Goal: Information Seeking & Learning: Learn about a topic

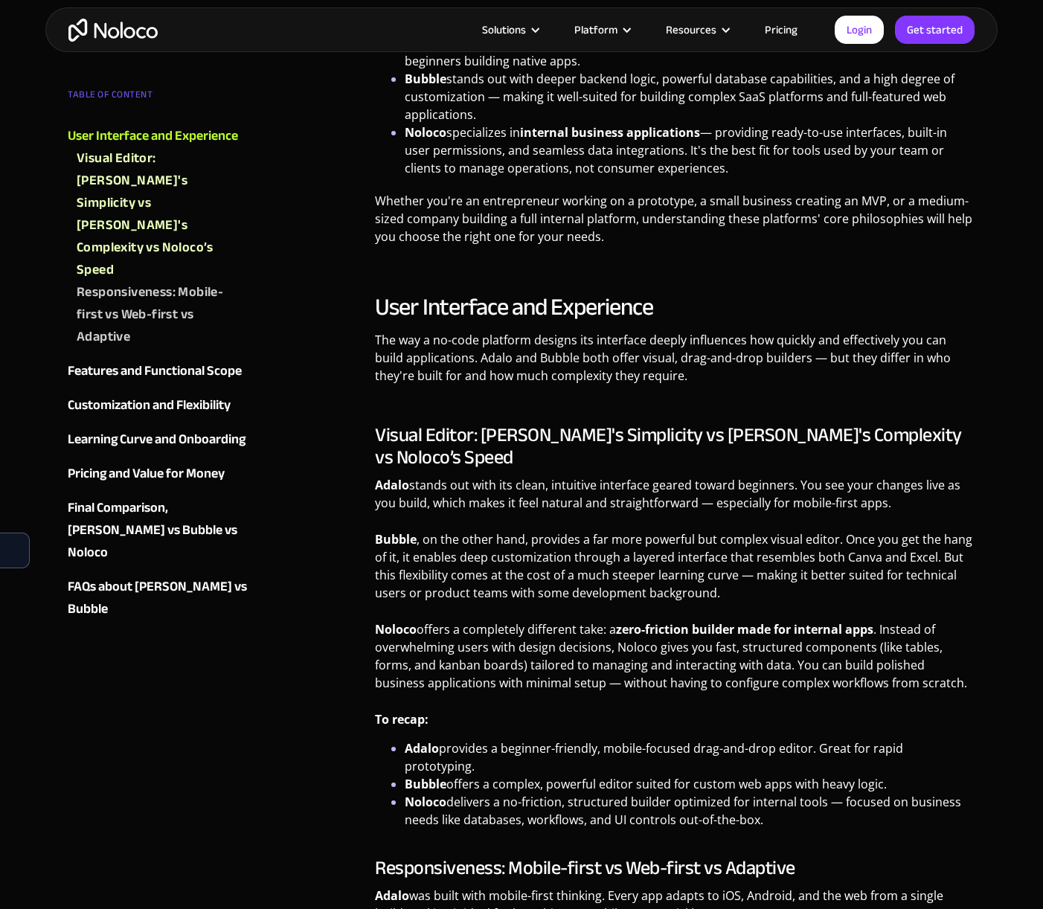
click at [782, 29] on link "Pricing" at bounding box center [781, 29] width 70 height 19
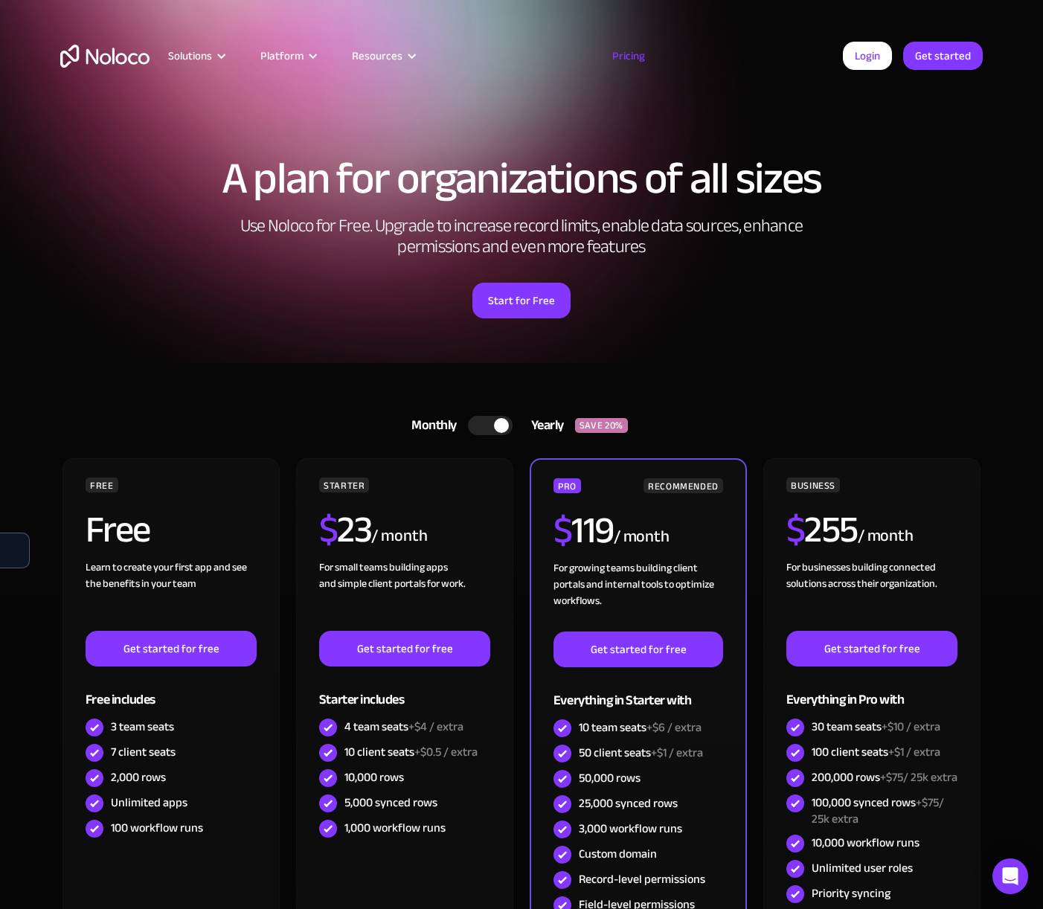
click at [488, 421] on div at bounding box center [490, 425] width 45 height 19
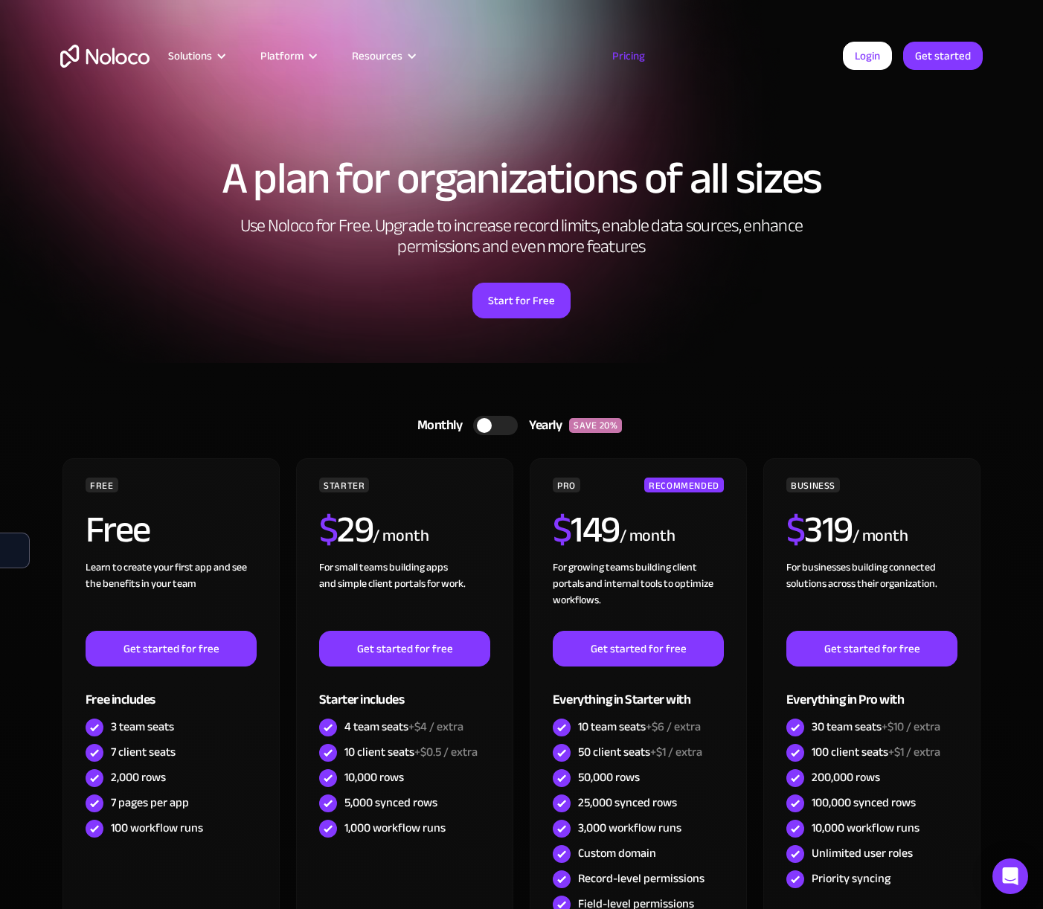
click at [488, 421] on div at bounding box center [484, 425] width 15 height 15
